Goal: Book appointment/travel/reservation

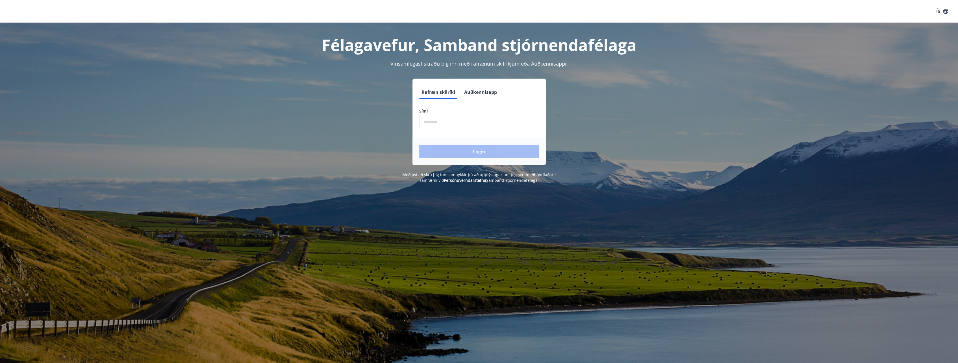
click at [459, 121] on input "phone" at bounding box center [479, 122] width 120 height 14
type input "********"
click at [461, 148] on button "Login" at bounding box center [479, 152] width 120 height 14
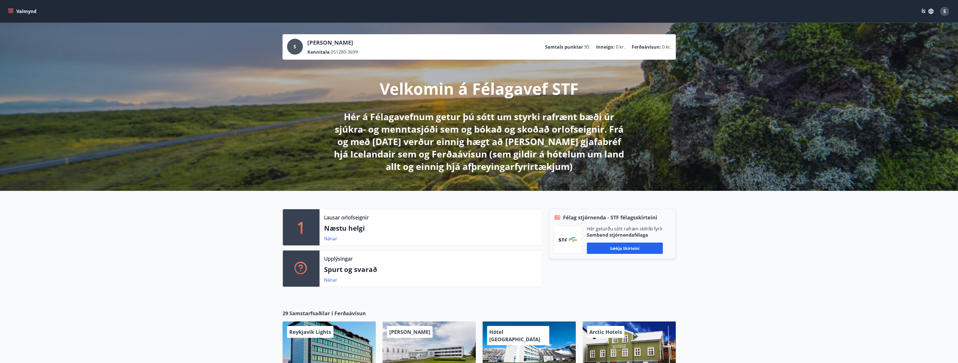
click at [417, 230] on p "Næstu helgi" at bounding box center [431, 228] width 214 height 10
click at [332, 239] on link "Nánar" at bounding box center [330, 238] width 13 height 6
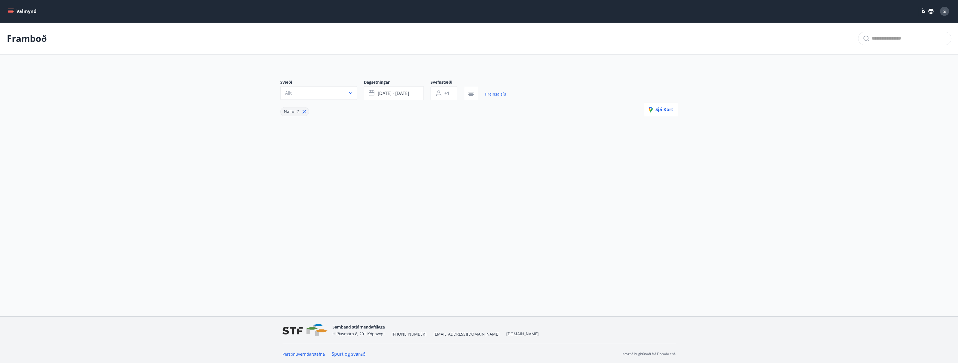
type input "*"
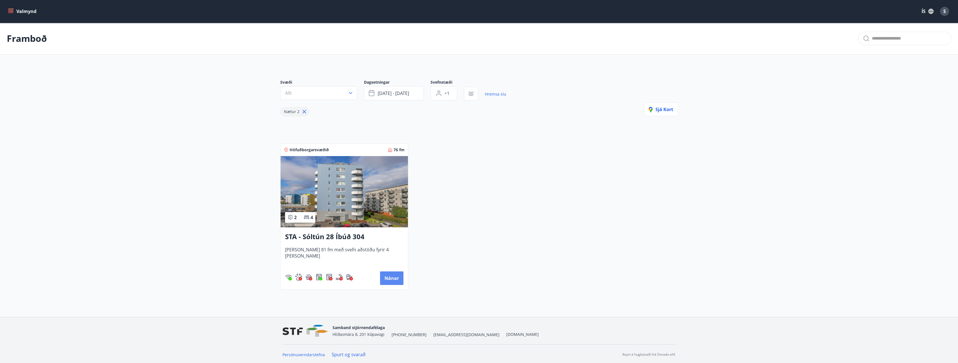
click at [392, 276] on button "Nánar" at bounding box center [391, 278] width 23 height 14
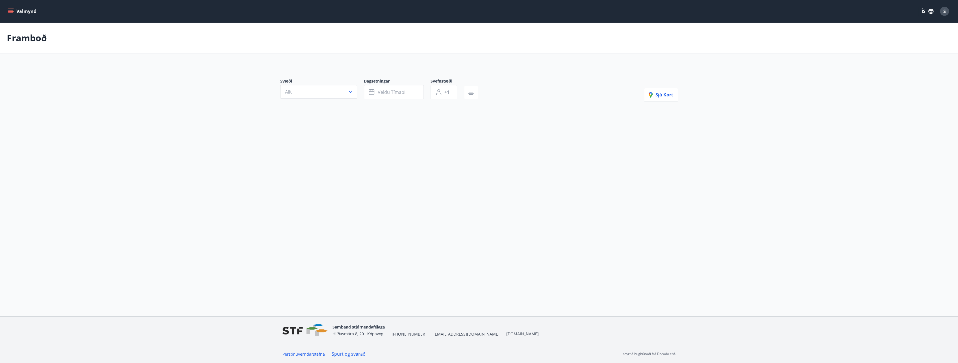
type input "*"
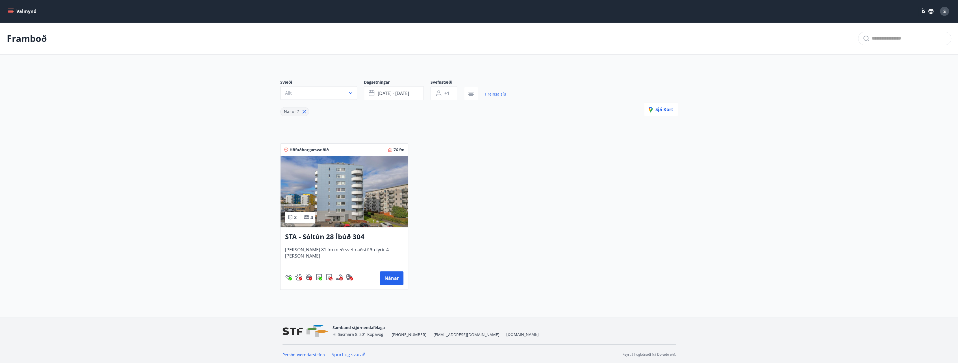
click at [21, 9] on button "Valmynd" at bounding box center [23, 11] width 32 height 10
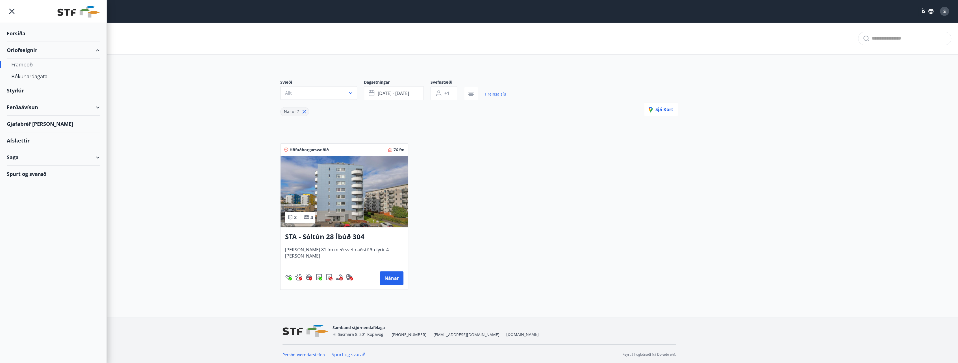
click at [42, 42] on div "Styrkir" at bounding box center [53, 33] width 93 height 17
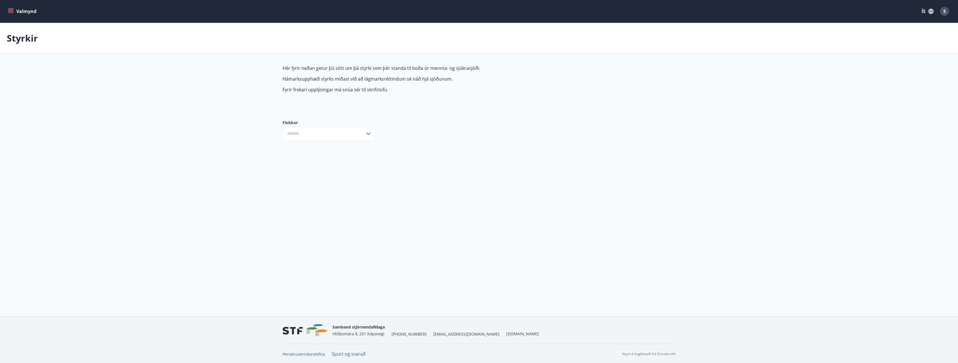
type input "***"
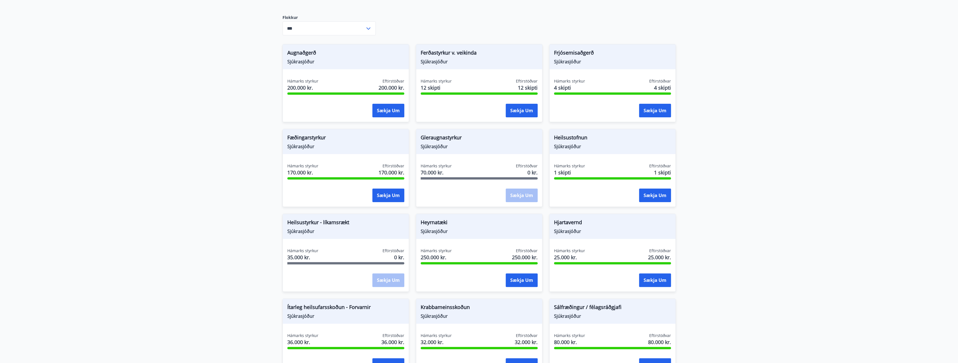
scroll to position [113, 0]
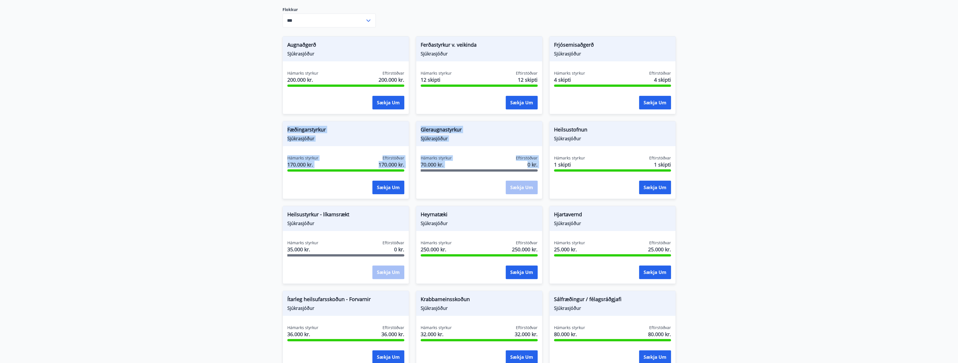
click at [550, 116] on div "Augnaðgerð Sjúkrasjóður Hámarks styrkur 200.000 kr. Eftirstöðvar 200.000 kr. Sæ…" at bounding box center [476, 283] width 400 height 509
click at [550, 116] on div "Heilsustofnun Sjúkrasjóður Hámarks styrkur 1 skipti Eftirstöðvar 1 skipti Sækja…" at bounding box center [609, 156] width 133 height 85
click at [552, 116] on div "Heilsustofnun Sjúkrasjóður Hámarks styrkur 1 skipti Eftirstöðvar 1 skipti Sækja…" at bounding box center [609, 156] width 133 height 85
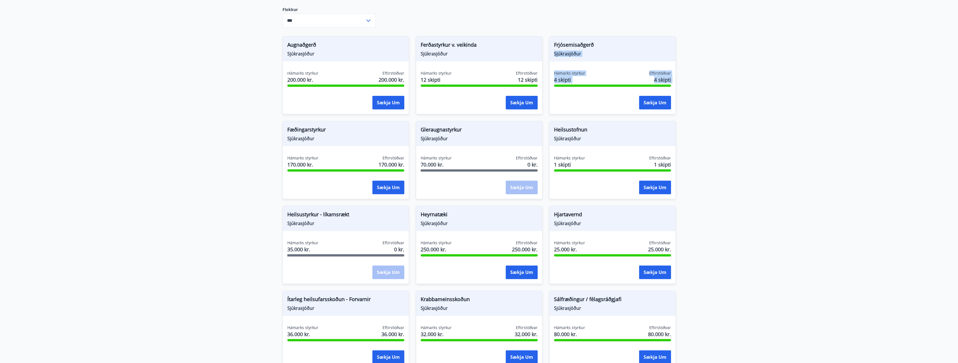
drag, startPoint x: 674, startPoint y: 37, endPoint x: 564, endPoint y: 103, distance: 128.1
click at [564, 103] on div "Frjósemisaðgerð Sjúkrasjóður Hámarks styrkur 4 skipti Eftirstöðvar 4 skipti Sæk…" at bounding box center [612, 75] width 127 height 78
drag, startPoint x: 564, startPoint y: 103, endPoint x: 592, endPoint y: 96, distance: 27.9
click at [592, 96] on div "Sækja um" at bounding box center [612, 103] width 117 height 14
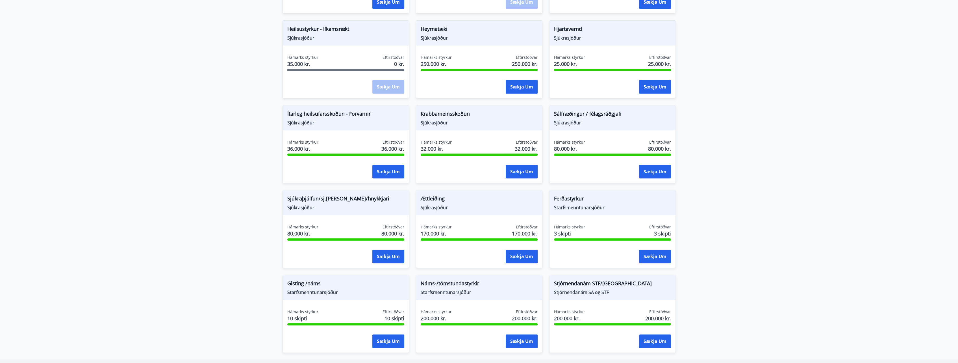
scroll to position [341, 0]
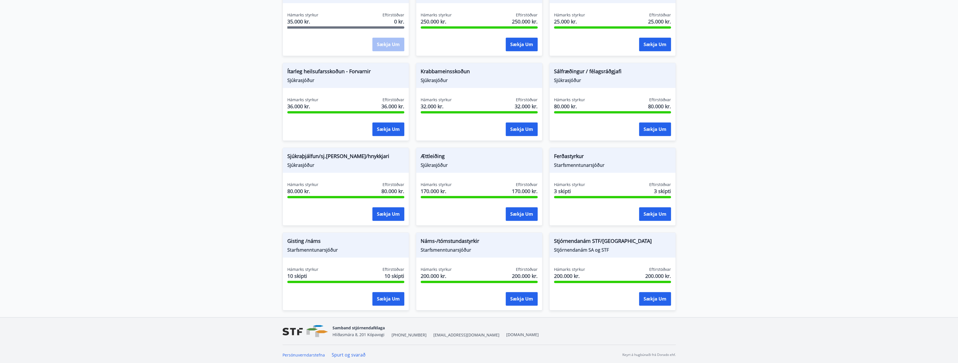
click at [529, 196] on div at bounding box center [479, 197] width 117 height 2
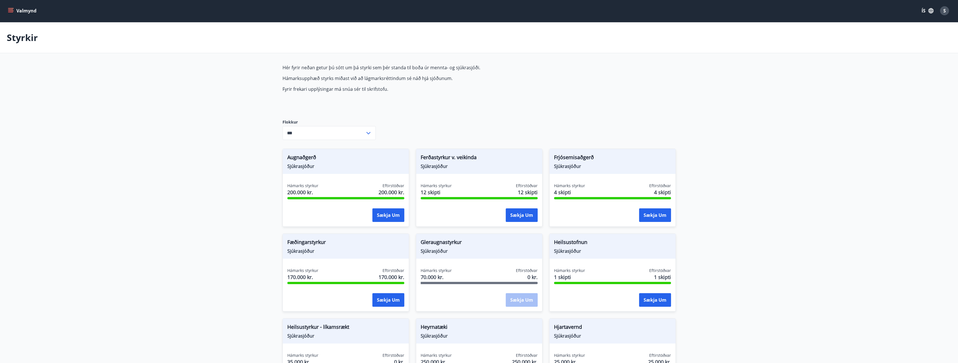
scroll to position [0, 0]
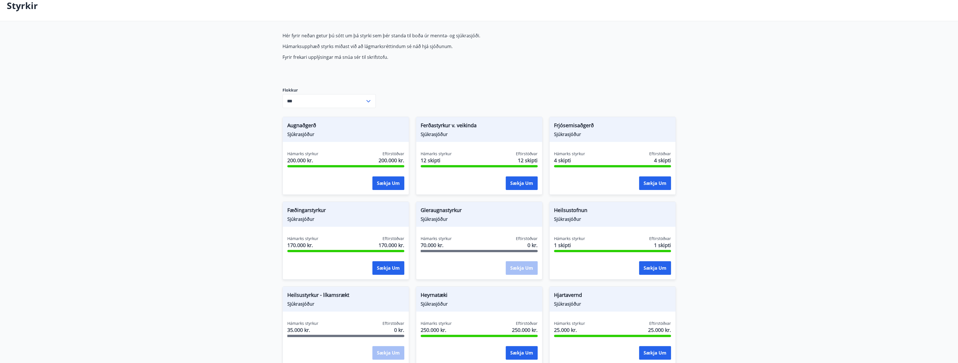
click at [761, 99] on main "Styrkir Hér fyrir neðan getur þú sótt um þá styrki sem þér standa til boða úr m…" at bounding box center [479, 307] width 958 height 635
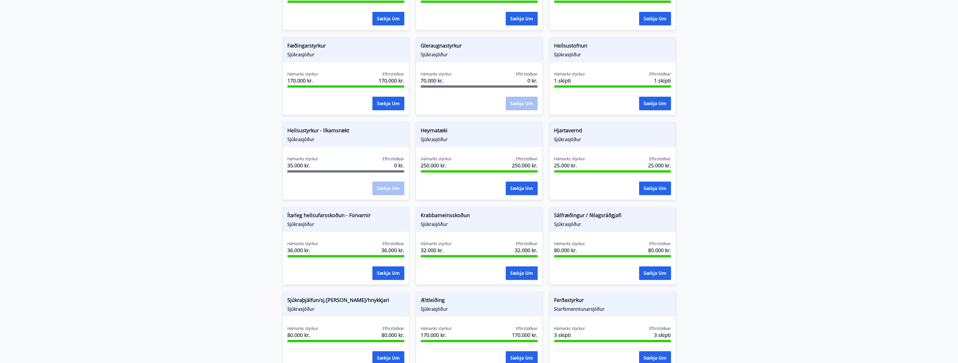
scroll to position [198, 0]
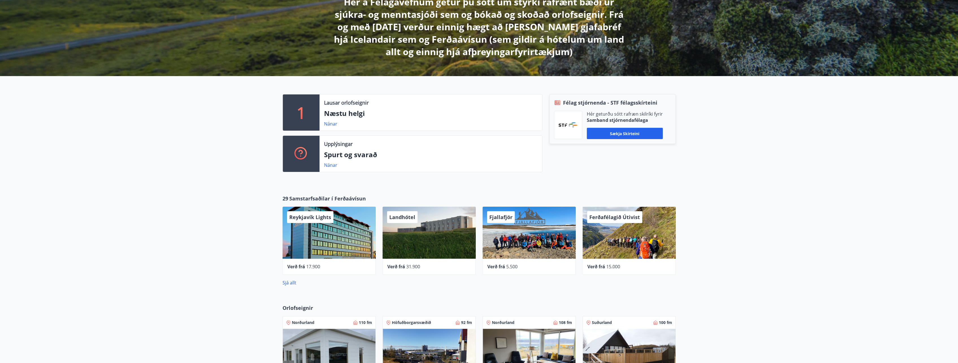
scroll to position [57, 0]
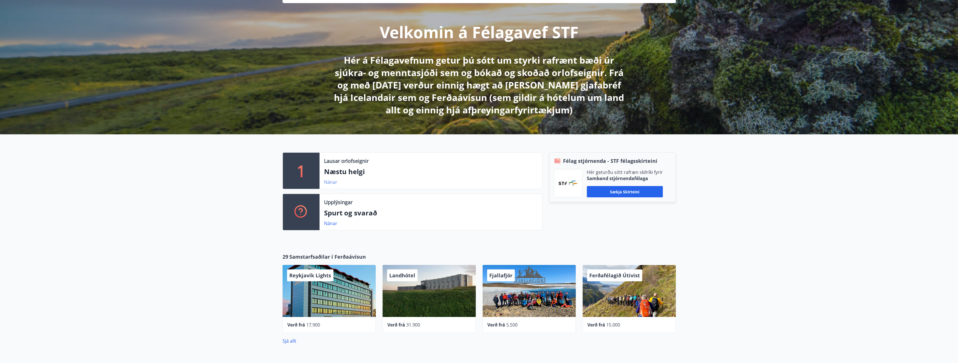
click at [330, 183] on link "Nánar" at bounding box center [330, 182] width 13 height 6
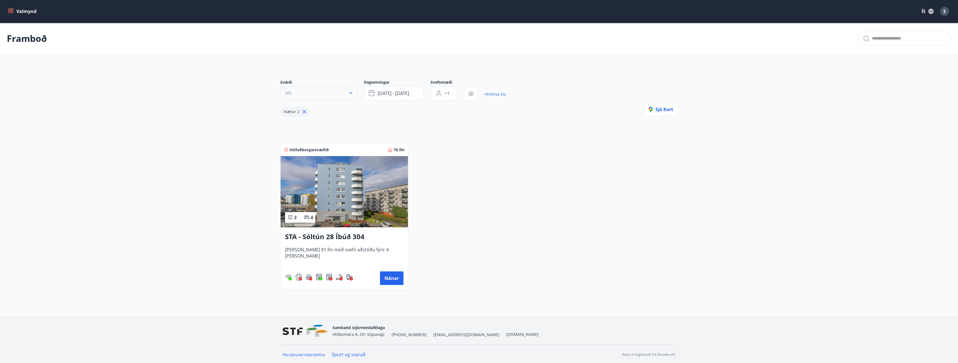
click at [313, 92] on button "Allt" at bounding box center [318, 93] width 77 height 14
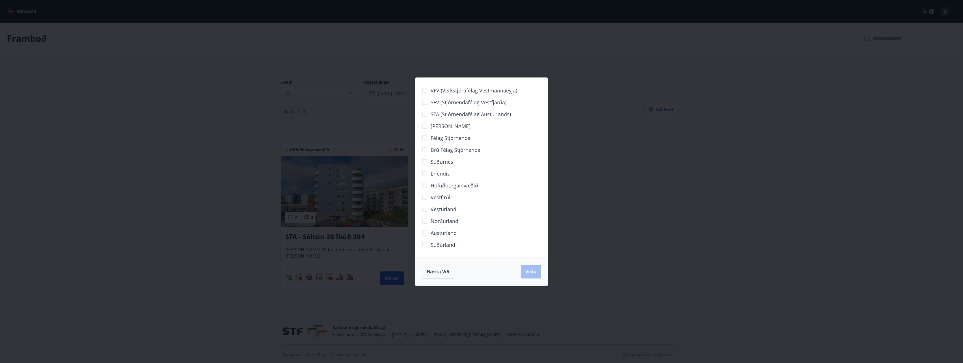
click at [443, 244] on span "Suðurland" at bounding box center [442, 244] width 25 height 7
click at [438, 245] on span "Suðurland" at bounding box center [442, 244] width 25 height 7
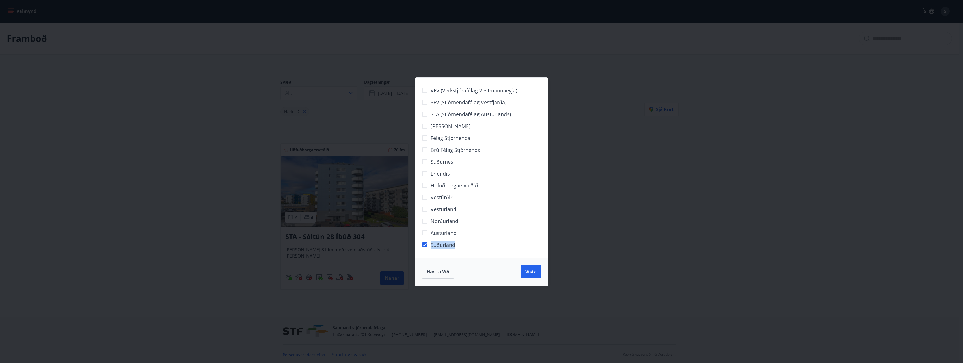
click at [438, 245] on span "Suðurland" at bounding box center [442, 244] width 25 height 7
click at [527, 213] on div "Vesturland" at bounding box center [481, 209] width 119 height 12
click at [445, 246] on span "Suðurland" at bounding box center [442, 244] width 25 height 7
click at [523, 270] on button "Vista" at bounding box center [531, 272] width 20 height 14
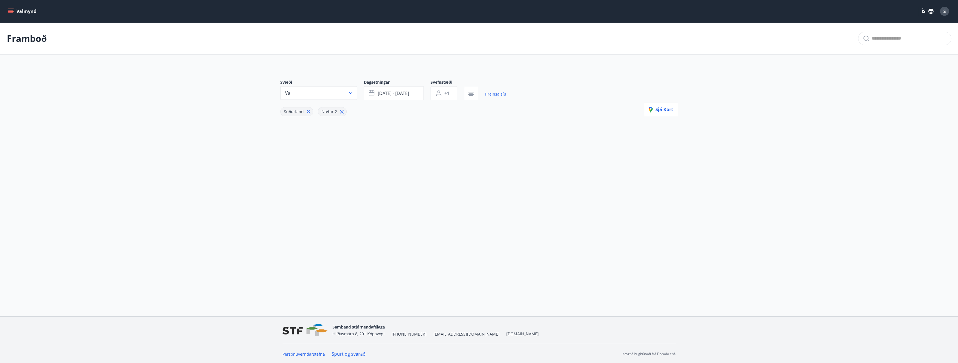
click at [340, 110] on icon at bounding box center [342, 112] width 4 height 4
type input "*"
click at [446, 94] on span "+1" at bounding box center [447, 93] width 5 height 6
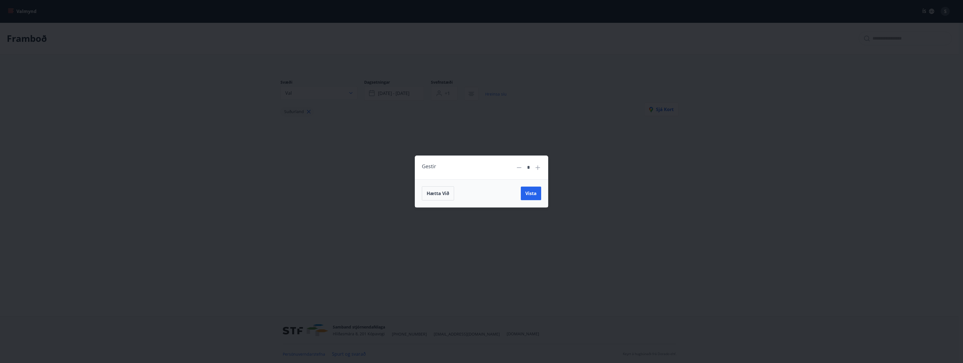
click at [539, 168] on icon at bounding box center [537, 167] width 7 height 7
click at [536, 167] on icon at bounding box center [537, 167] width 7 height 7
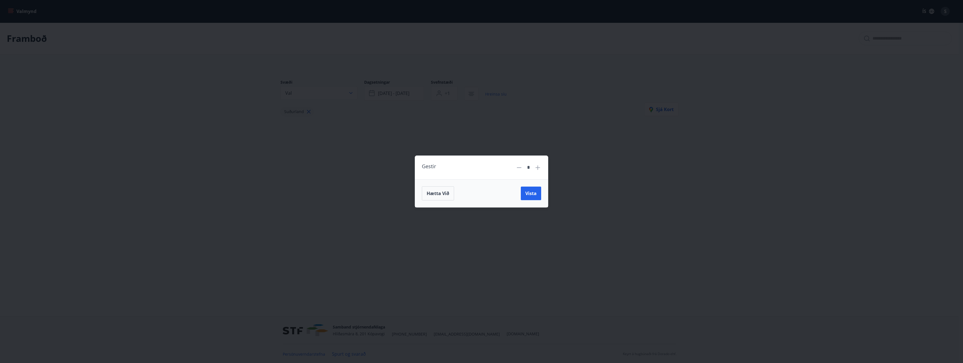
type input "*"
click at [533, 190] on span "Vista" at bounding box center [530, 193] width 11 height 6
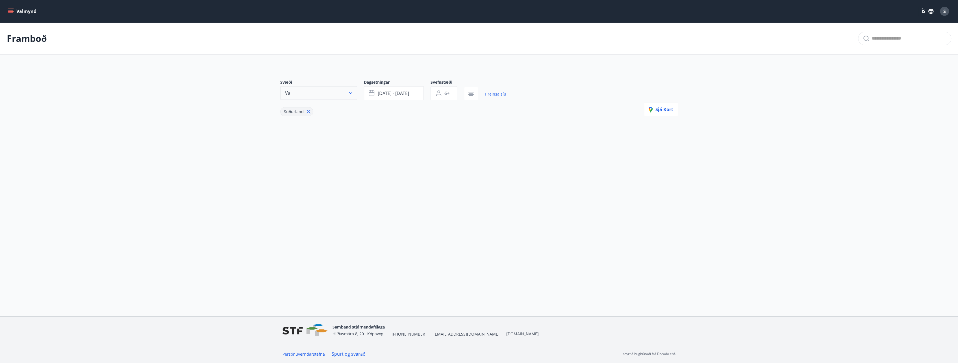
click at [333, 92] on button "Val" at bounding box center [318, 93] width 77 height 14
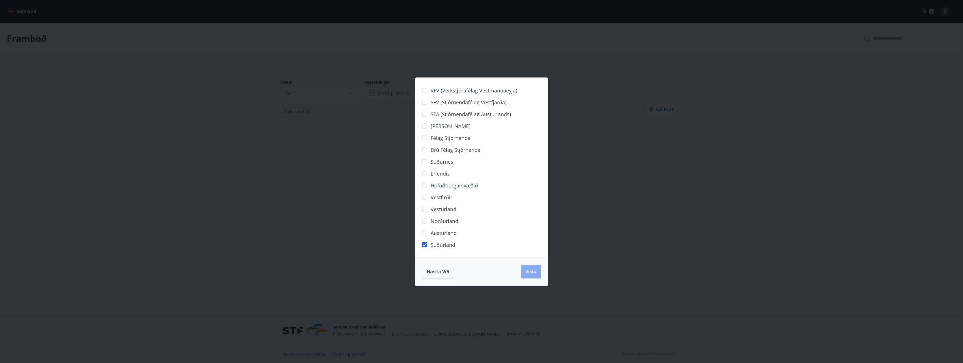
click at [533, 272] on span "Vista" at bounding box center [530, 271] width 11 height 6
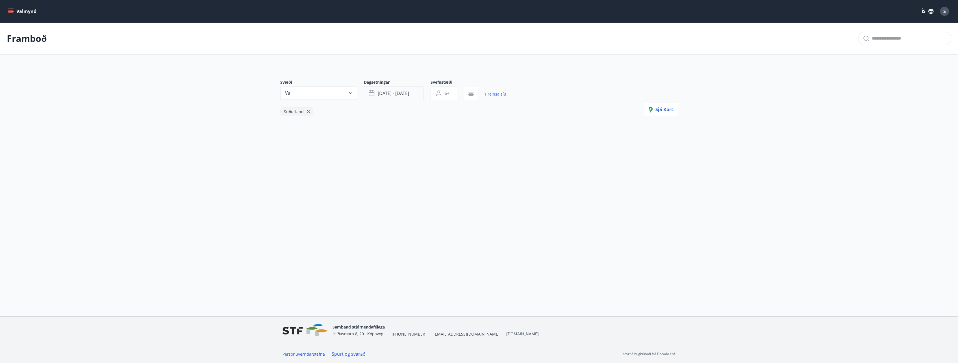
click at [395, 95] on span "[DATE] - [DATE]" at bounding box center [393, 93] width 31 height 6
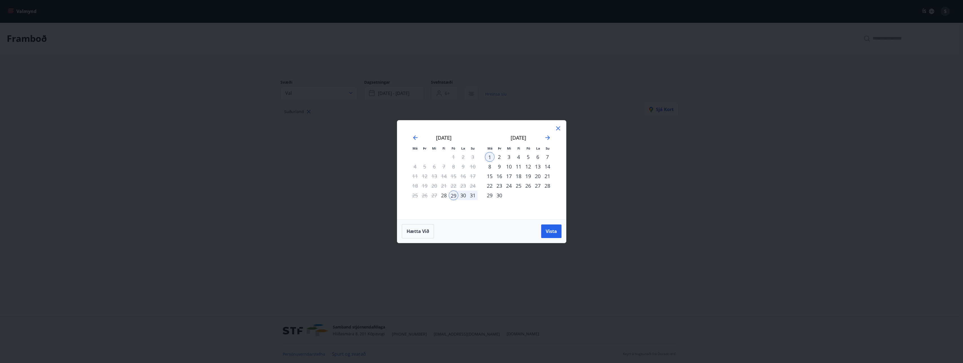
click at [490, 157] on div "1" at bounding box center [490, 157] width 10 height 10
click at [500, 195] on div "30" at bounding box center [499, 195] width 10 height 10
click at [555, 233] on span "Vista" at bounding box center [550, 231] width 11 height 6
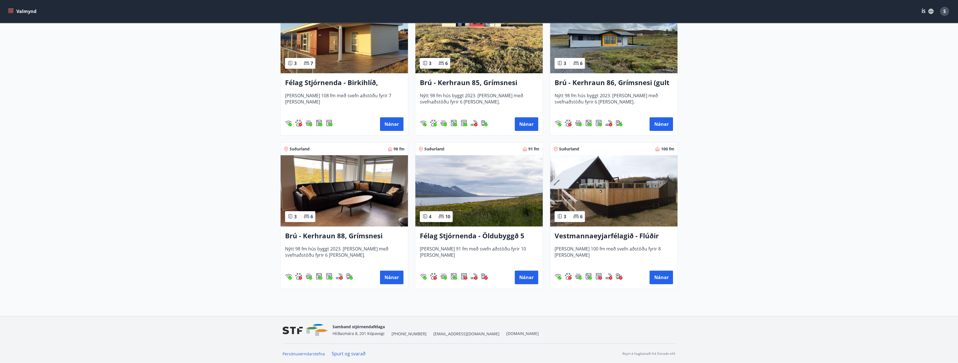
scroll to position [126, 0]
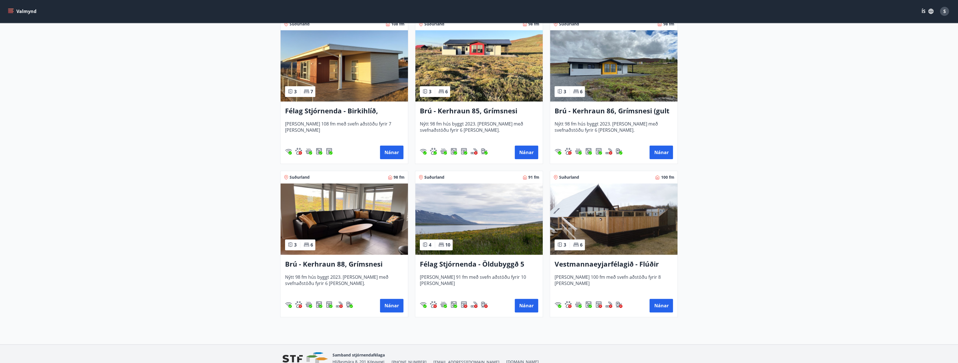
click at [476, 261] on h3 "Félag Stjórnenda - Öldubyggð 5" at bounding box center [479, 264] width 118 height 10
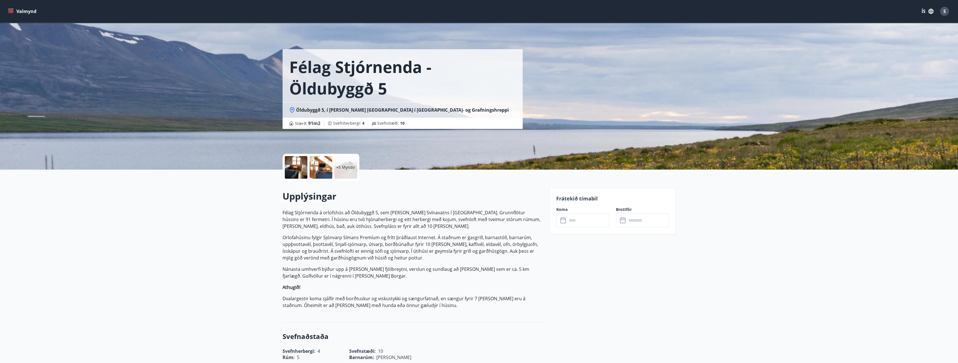
click at [292, 165] on div at bounding box center [296, 167] width 23 height 23
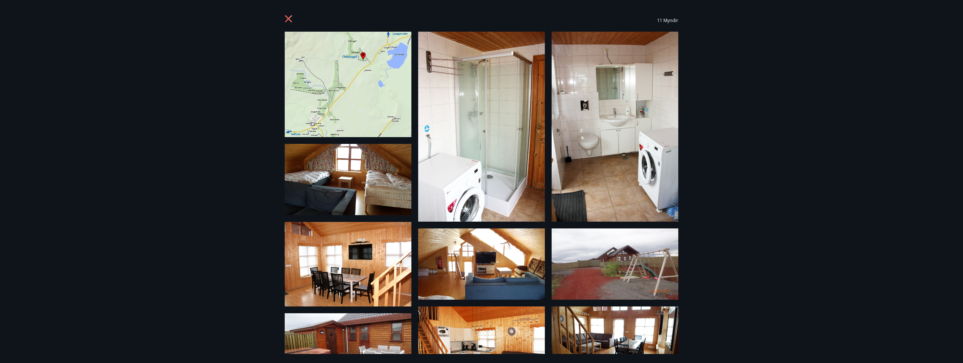
click at [290, 19] on icon at bounding box center [289, 19] width 9 height 9
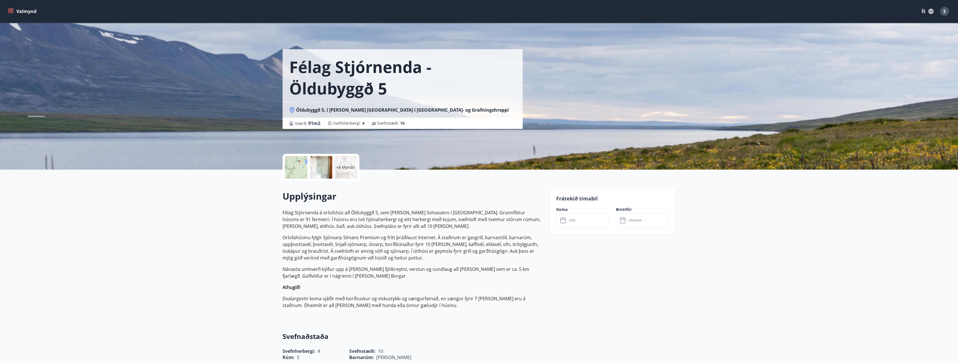
click at [584, 220] on input "text" at bounding box center [588, 220] width 42 height 14
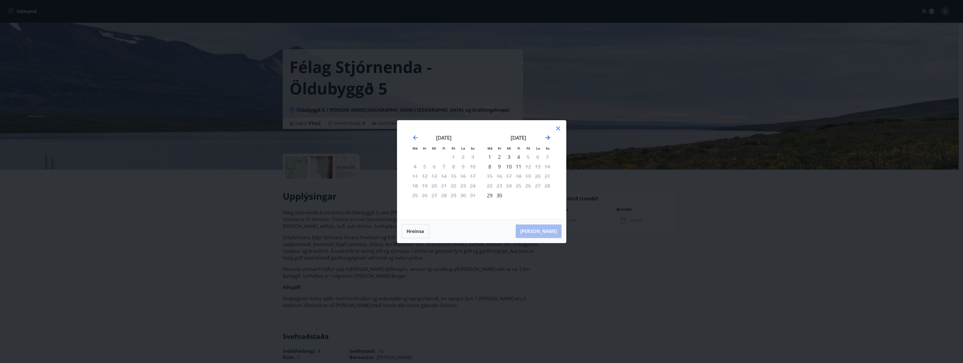
click at [548, 138] on icon "Move forward to switch to the next month." at bounding box center [547, 137] width 5 height 5
click at [507, 156] on div "1" at bounding box center [509, 157] width 10 height 10
click at [413, 137] on icon "Move backward to switch to the previous month." at bounding box center [415, 137] width 7 height 7
click at [547, 137] on icon "Move forward to switch to the next month." at bounding box center [547, 137] width 7 height 7
click at [526, 167] on div "10" at bounding box center [528, 167] width 10 height 10
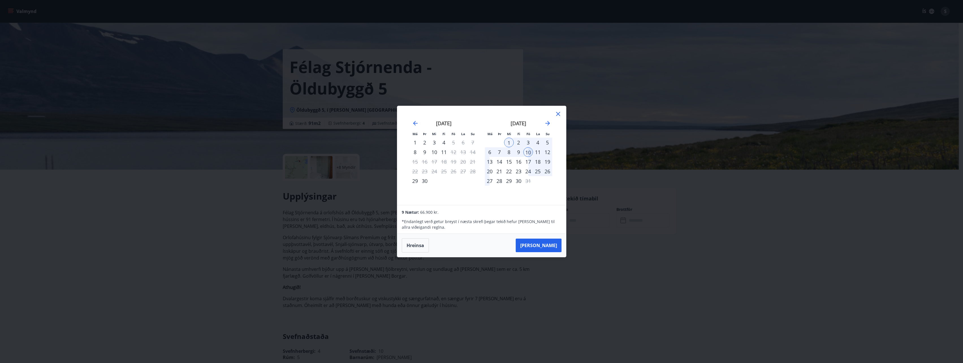
click at [510, 143] on div "1" at bounding box center [509, 143] width 10 height 10
click at [409, 248] on button "Hreinsa" at bounding box center [415, 245] width 27 height 14
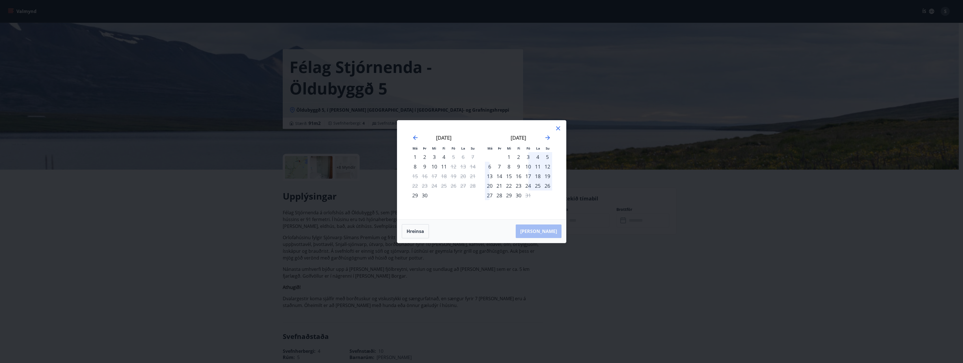
click at [526, 166] on div "10" at bounding box center [528, 167] width 10 height 10
click at [548, 164] on div "12" at bounding box center [547, 167] width 10 height 10
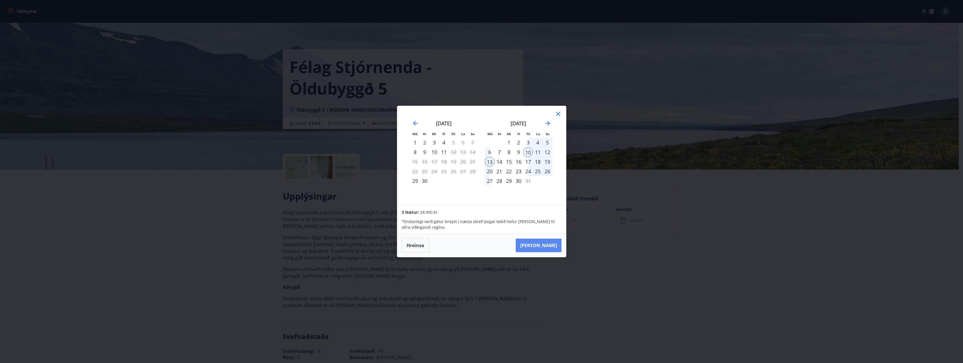
click at [546, 245] on button "[PERSON_NAME]" at bounding box center [538, 246] width 46 height 14
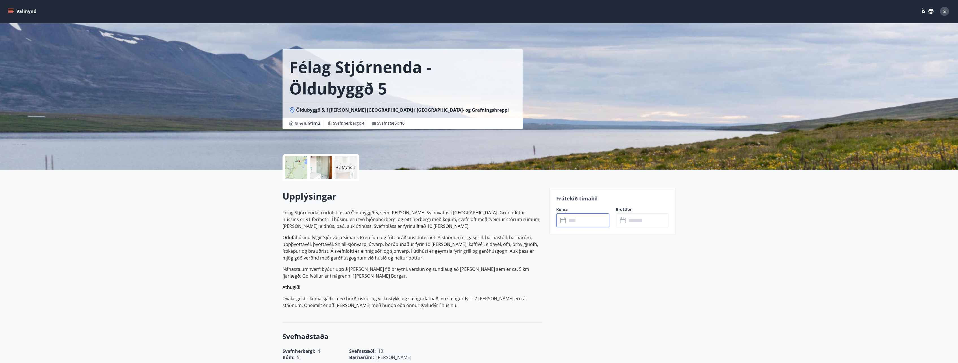
type input "******"
click at [587, 272] on button "Hætta við" at bounding box center [582, 272] width 53 height 14
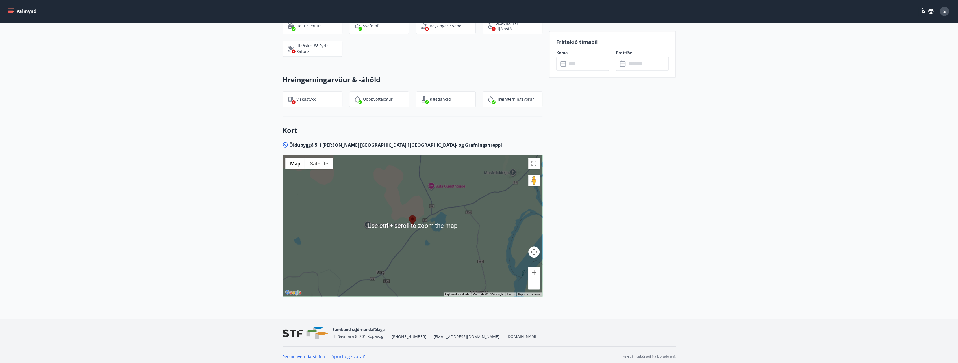
scroll to position [781, 0]
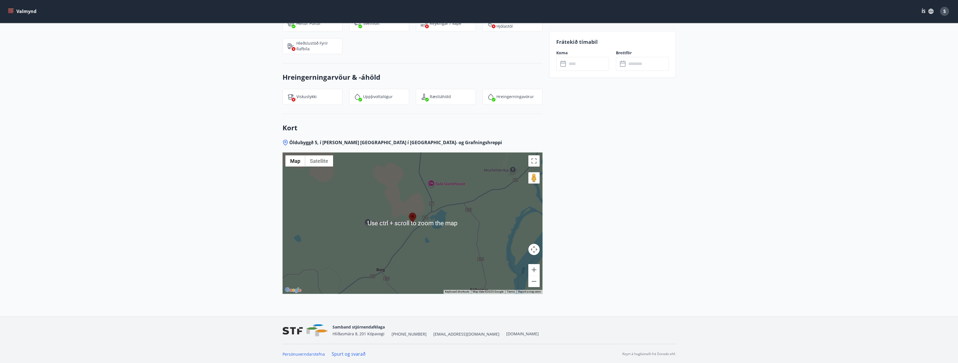
click at [419, 222] on div at bounding box center [413, 222] width 260 height 141
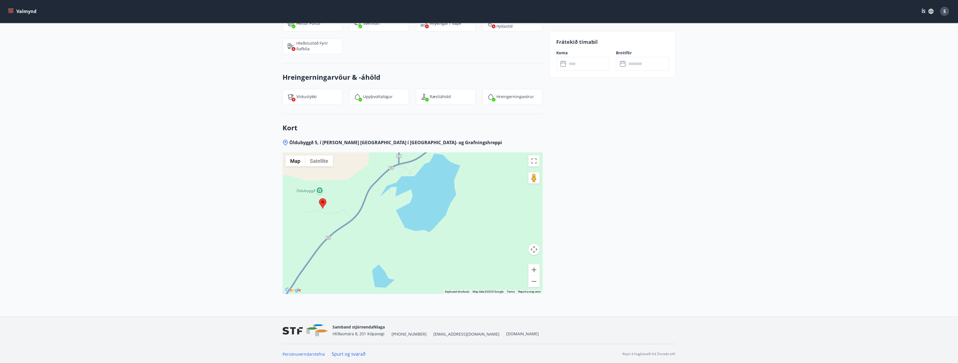
drag, startPoint x: 349, startPoint y: 200, endPoint x: 354, endPoint y: 231, distance: 32.3
click at [354, 231] on div at bounding box center [413, 222] width 260 height 141
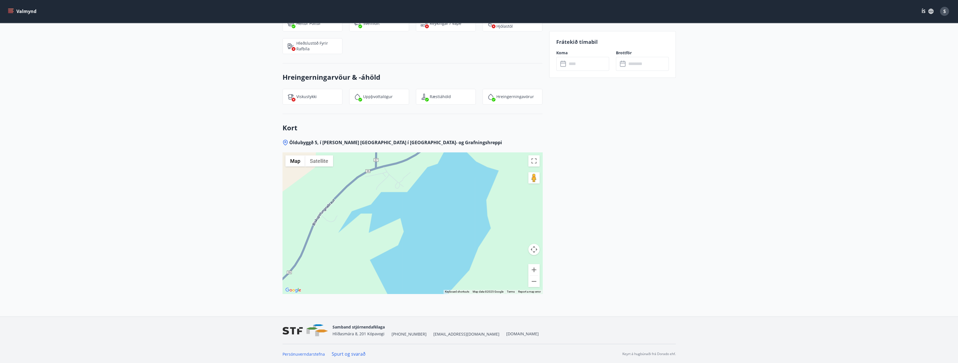
drag, startPoint x: 438, startPoint y: 194, endPoint x: 446, endPoint y: 229, distance: 35.9
click at [446, 229] on div at bounding box center [413, 222] width 260 height 141
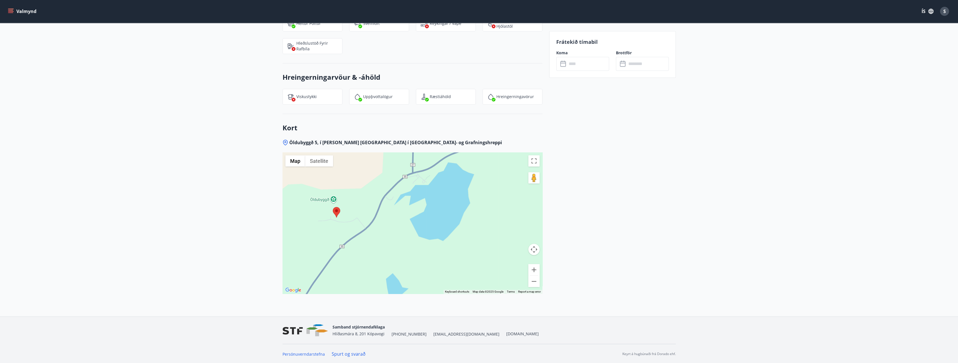
drag, startPoint x: 393, startPoint y: 241, endPoint x: 396, endPoint y: 213, distance: 29.0
click at [396, 213] on div at bounding box center [413, 222] width 260 height 141
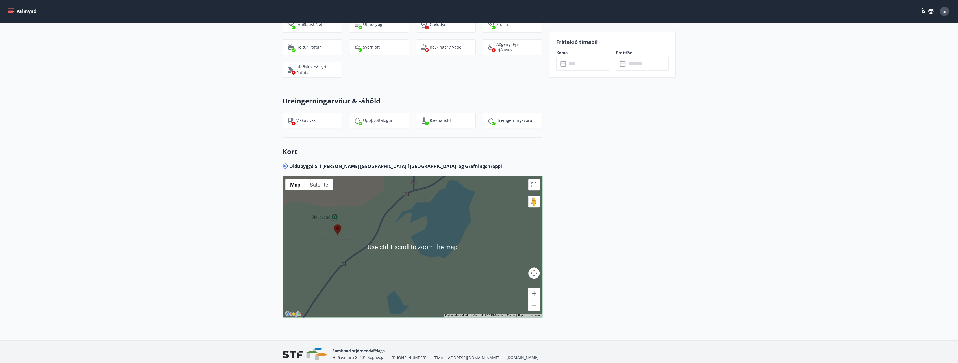
scroll to position [753, 0]
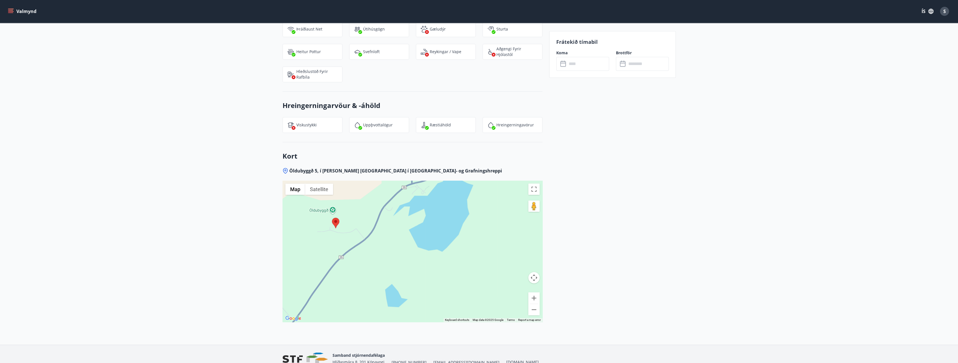
drag, startPoint x: 419, startPoint y: 250, endPoint x: 418, endPoint y: 229, distance: 20.4
click at [418, 231] on div at bounding box center [413, 251] width 260 height 141
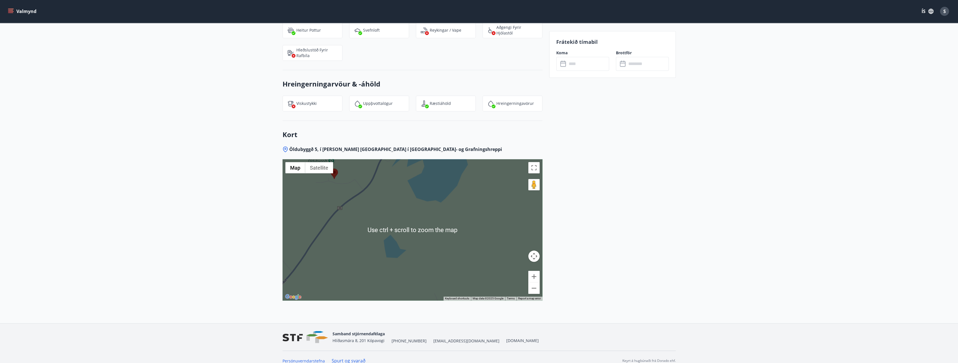
scroll to position [781, 0]
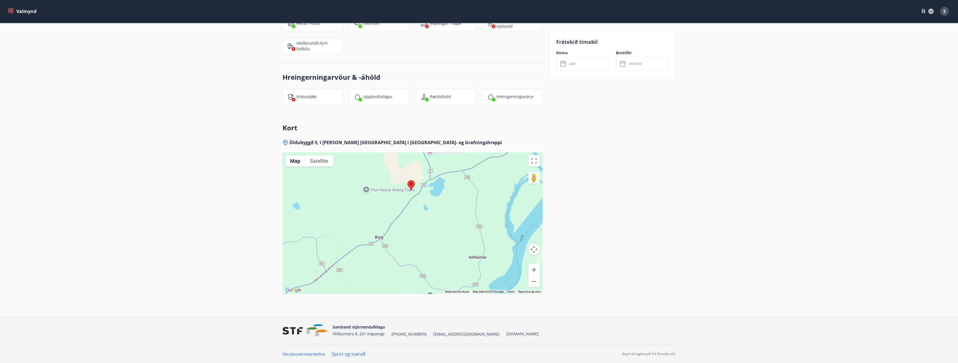
drag, startPoint x: 361, startPoint y: 216, endPoint x: 433, endPoint y: 187, distance: 77.7
click at [431, 187] on div at bounding box center [413, 222] width 260 height 141
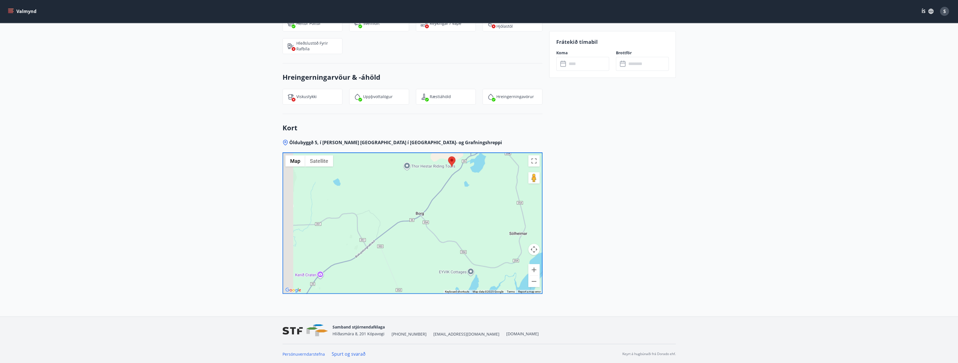
click at [440, 184] on div at bounding box center [413, 222] width 260 height 141
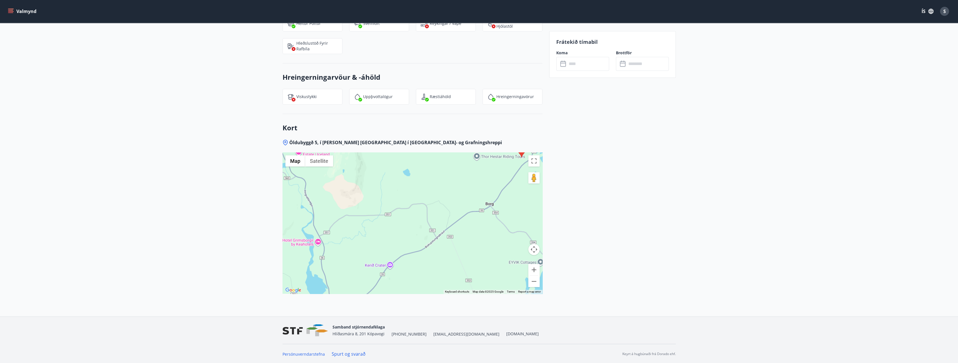
drag, startPoint x: 339, startPoint y: 228, endPoint x: 398, endPoint y: 227, distance: 59.4
click at [398, 227] on div at bounding box center [413, 222] width 260 height 141
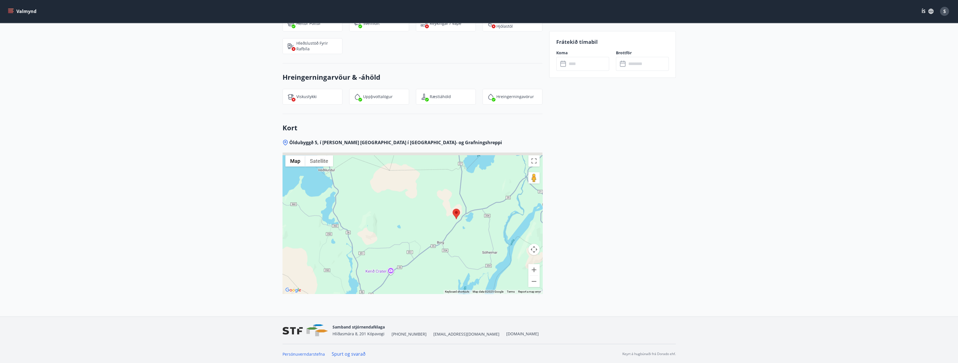
drag, startPoint x: 351, startPoint y: 224, endPoint x: 365, endPoint y: 247, distance: 27.1
click at [365, 247] on div at bounding box center [413, 222] width 260 height 141
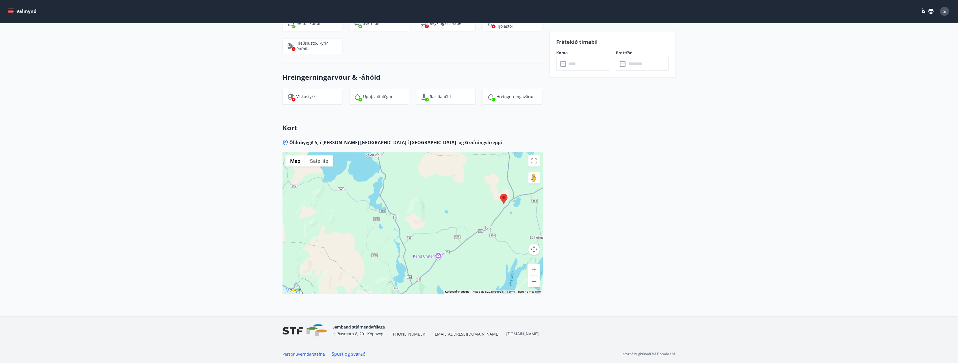
drag, startPoint x: 453, startPoint y: 279, endPoint x: 451, endPoint y: 242, distance: 37.1
click at [451, 242] on div at bounding box center [413, 222] width 260 height 141
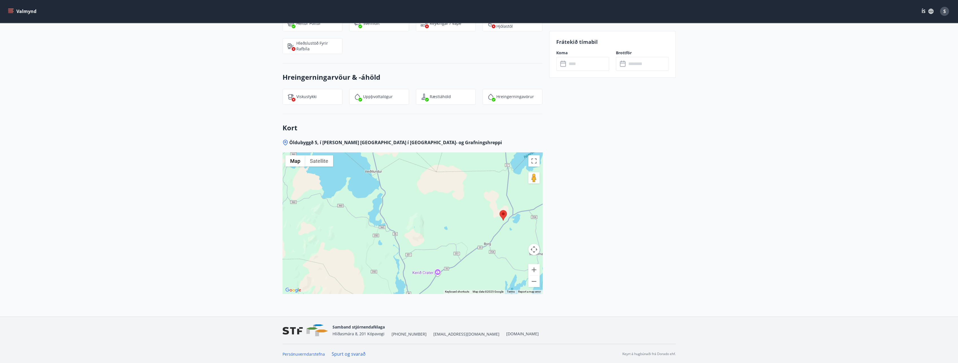
drag, startPoint x: 517, startPoint y: 201, endPoint x: 516, endPoint y: 222, distance: 20.9
click at [516, 222] on div at bounding box center [413, 222] width 260 height 141
